Goal: Task Accomplishment & Management: Use online tool/utility

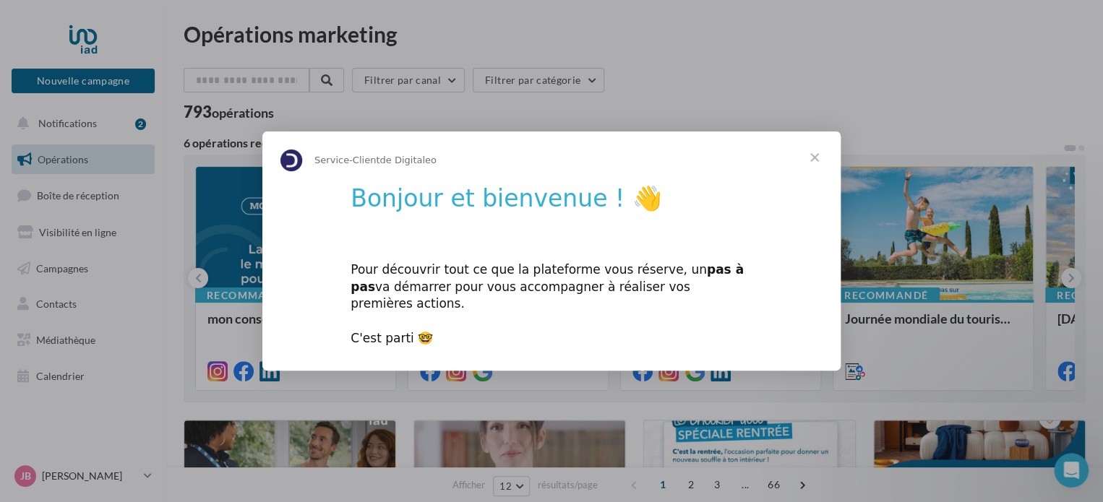
click at [634, 280] on div "Pour découvrir tout ce que la plateforme vous réserve, un pas à pas va démarrer…" at bounding box center [551, 295] width 402 height 103
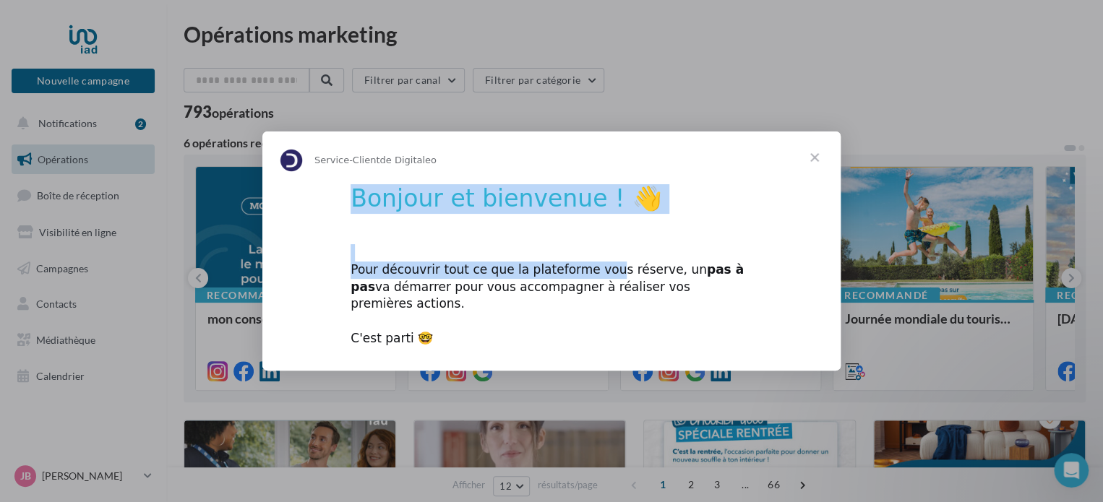
drag, startPoint x: 814, startPoint y: 167, endPoint x: 555, endPoint y: 280, distance: 282.4
click at [569, 280] on div "Service-Client de Digitaleo Bonjour et bienvenue ! 👋 Pour découvrir tout ce que…" at bounding box center [551, 250] width 578 height 239
click at [712, 223] on h1 "Bonjour et bienvenue ! 👋" at bounding box center [551, 203] width 402 height 38
click at [814, 167] on span "Fermer" at bounding box center [814, 157] width 52 height 52
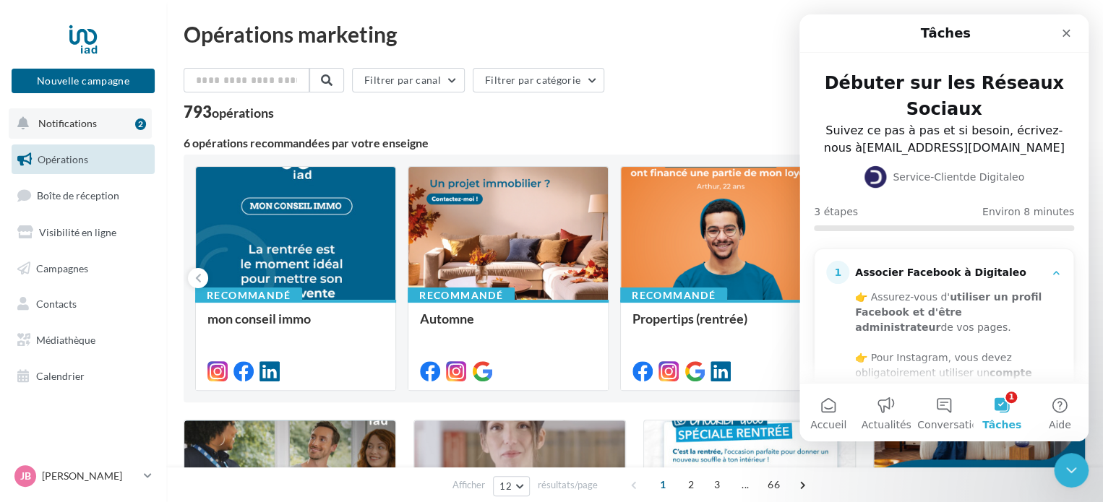
click at [107, 121] on button "Notifications 2" at bounding box center [80, 123] width 143 height 30
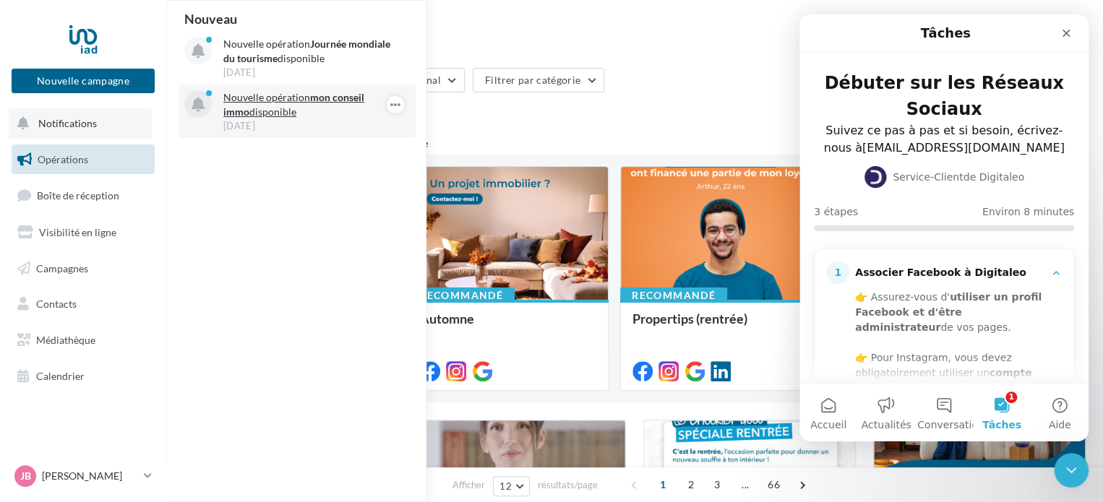
click at [279, 98] on p "Nouvelle opération mon conseil immo disponible" at bounding box center [307, 104] width 168 height 29
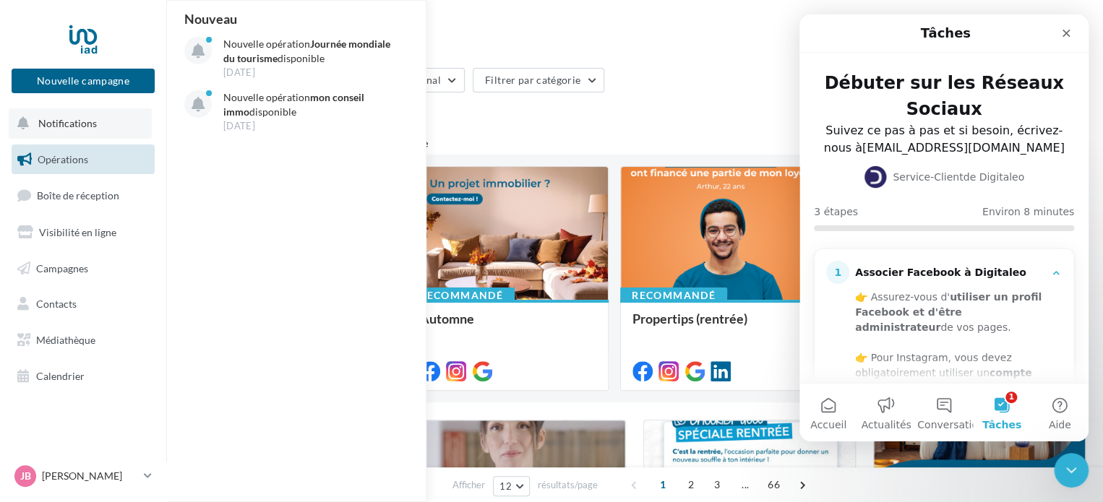
drag, startPoint x: 306, startPoint y: 196, endPoint x: 315, endPoint y: 223, distance: 29.0
click at [315, 223] on div "Nouveau Nouvelle opération Journée mondiale du tourisme disponible [DATE] Nouve…" at bounding box center [297, 251] width 260 height 501
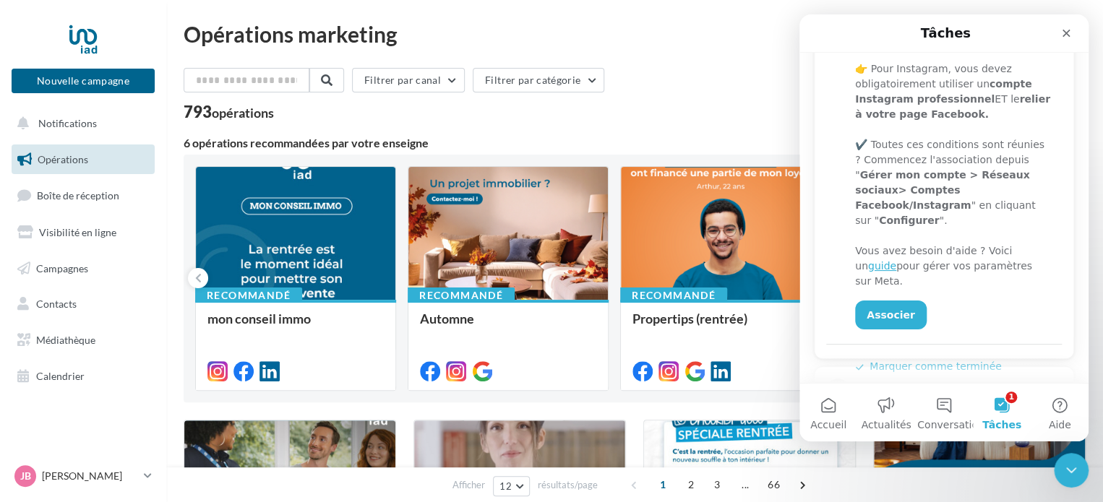
scroll to position [361, 0]
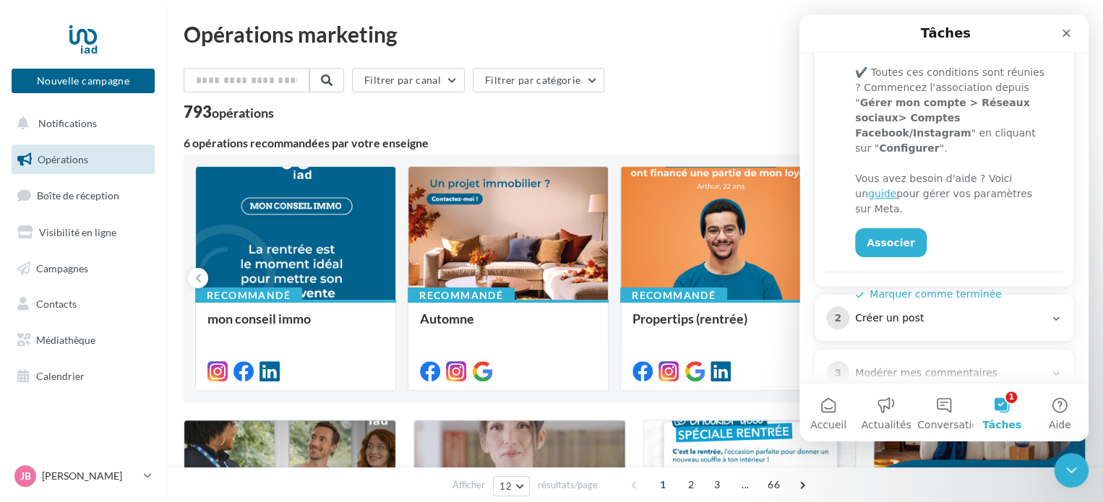
click at [1050, 317] on icon "Intercom Messenger" at bounding box center [1056, 319] width 12 height 12
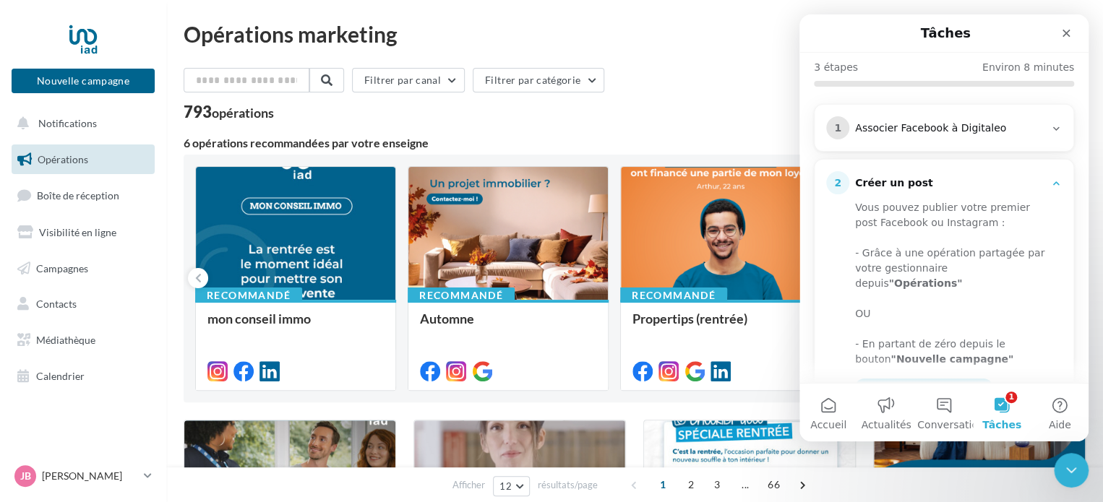
scroll to position [289, 0]
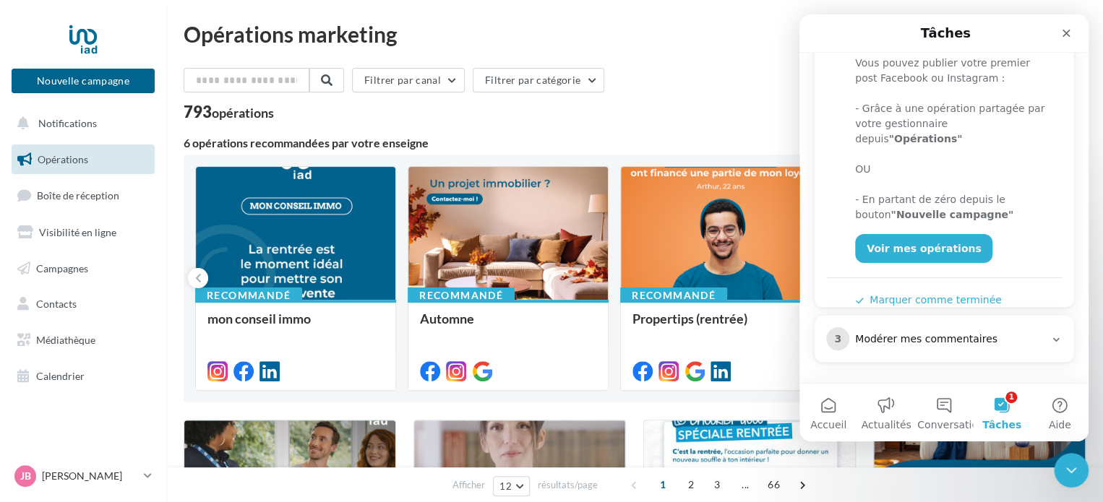
click at [966, 343] on div "Modérer mes commentaires" at bounding box center [949, 339] width 189 height 14
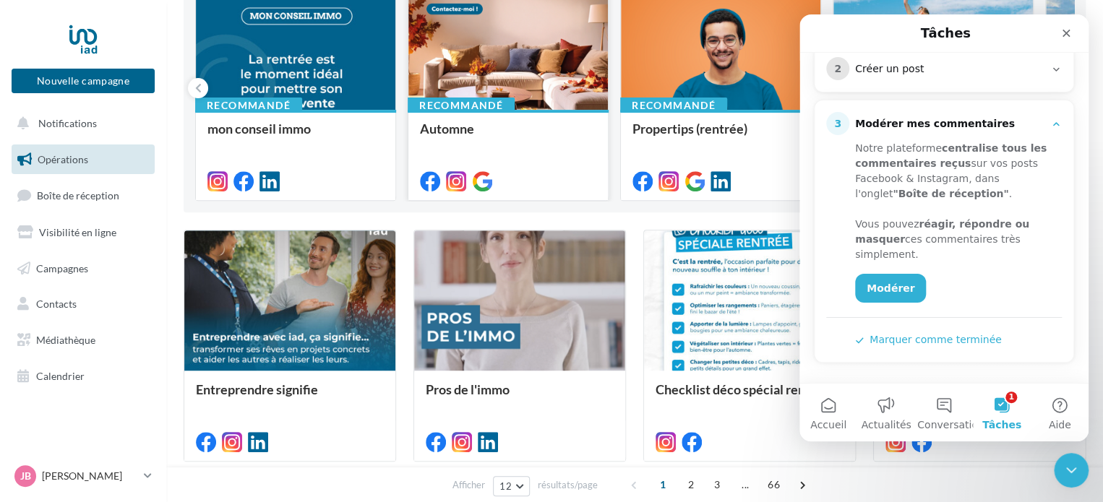
scroll to position [0, 0]
